Goal: Use online tool/utility: Utilize a website feature to perform a specific function

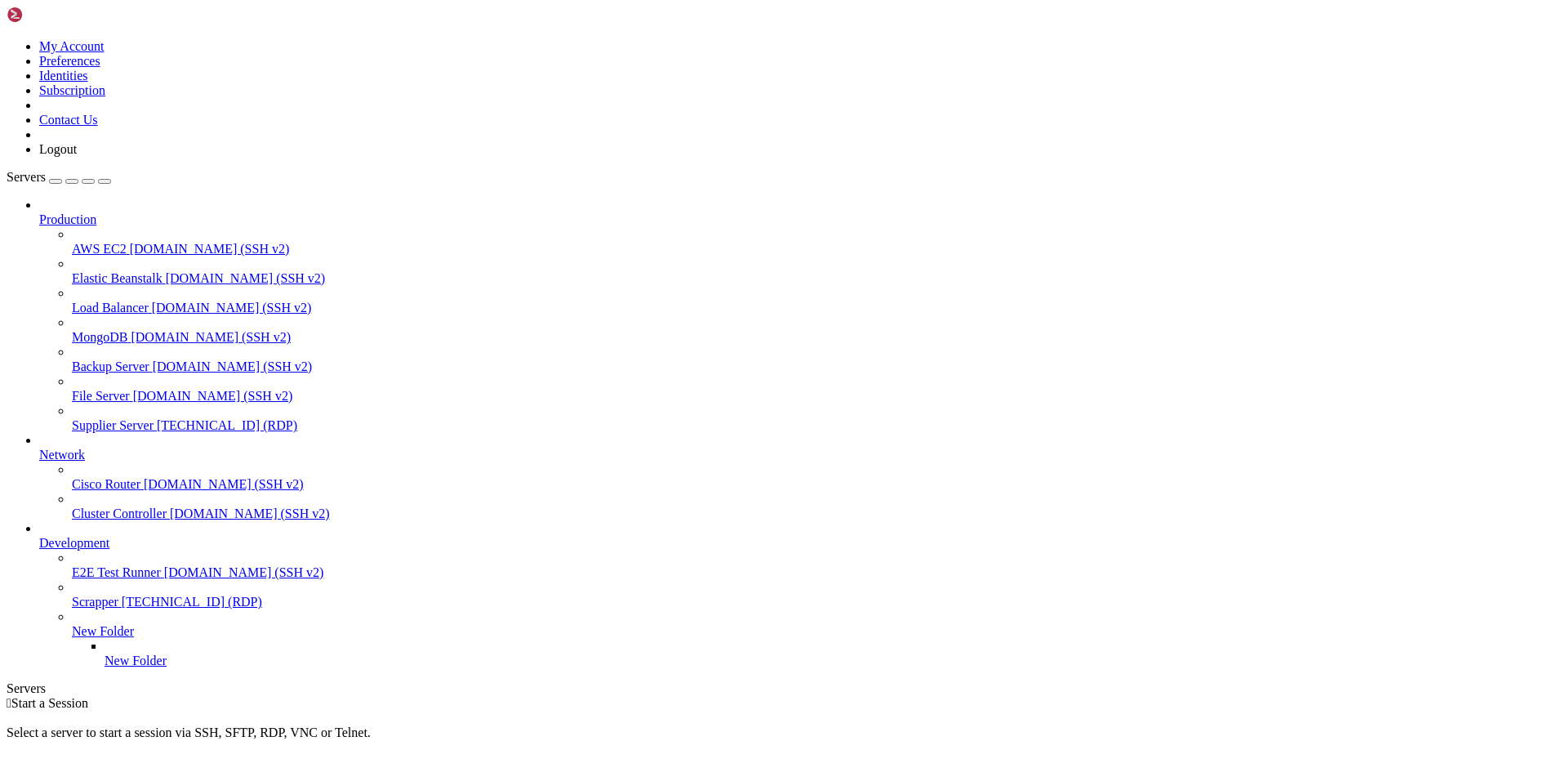
click at [157, 418] on span "[TECHNICAL_ID] (RDP)" at bounding box center [227, 424] width 141 height 13
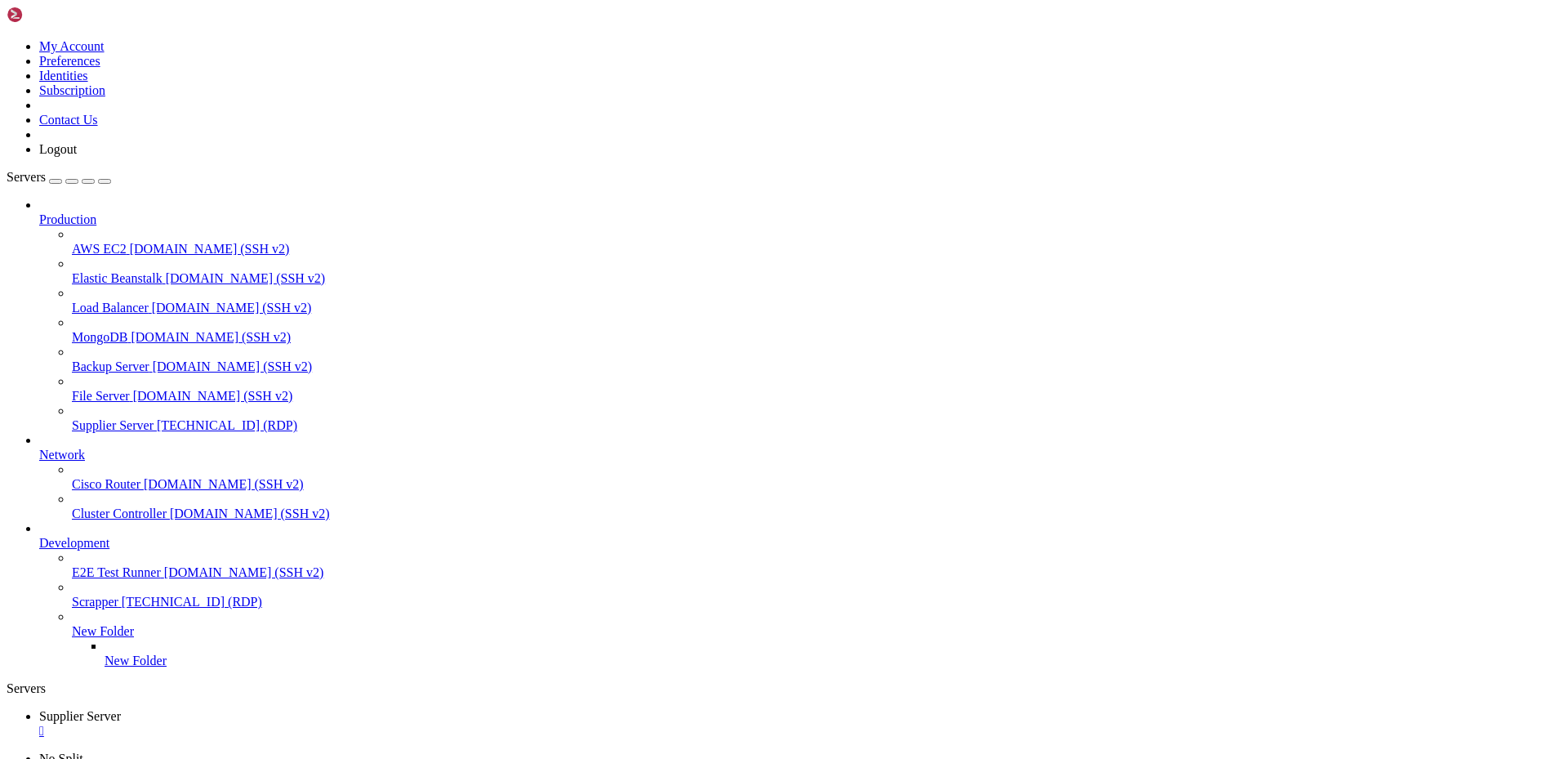
drag, startPoint x: 536, startPoint y: 1287, endPoint x: 428, endPoint y: 1289, distance: 108.0
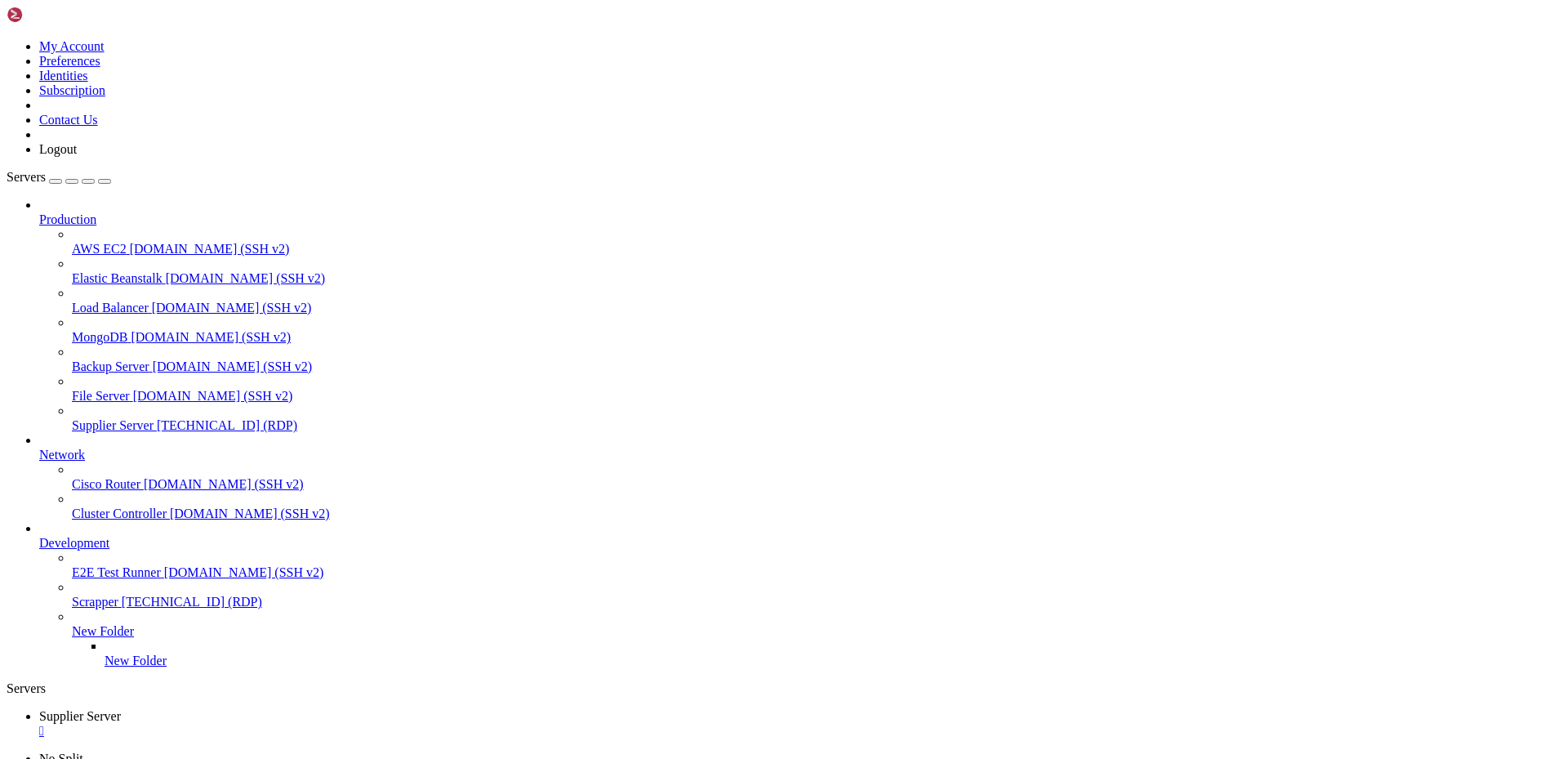
click at [330, 724] on div "" at bounding box center [800, 731] width 1522 height 14
